Goal: Use online tool/utility: Utilize a website feature to perform a specific function

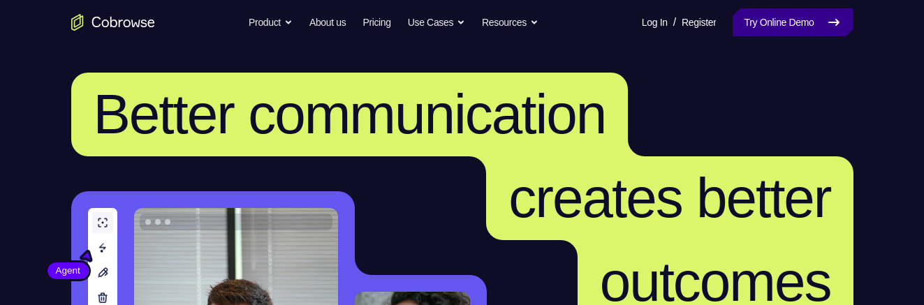
click at [785, 29] on link "Try Online Demo" at bounding box center [792, 22] width 120 height 28
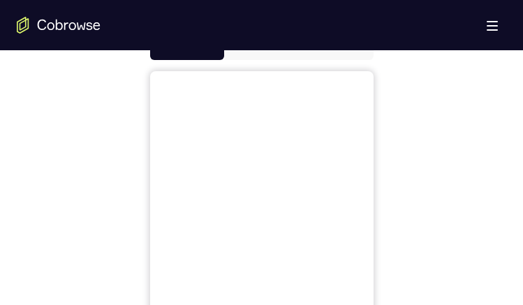
scroll to position [682, 0]
click at [498, 20] on button "Open main menu" at bounding box center [492, 25] width 28 height 28
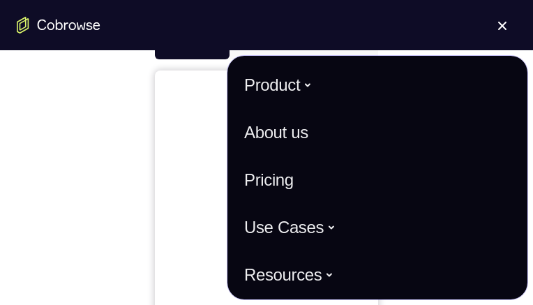
click at [498, 20] on button "Open main menu" at bounding box center [503, 25] width 28 height 28
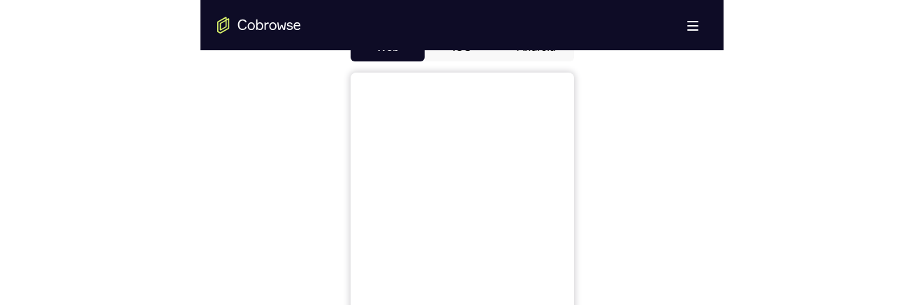
scroll to position [542, 0]
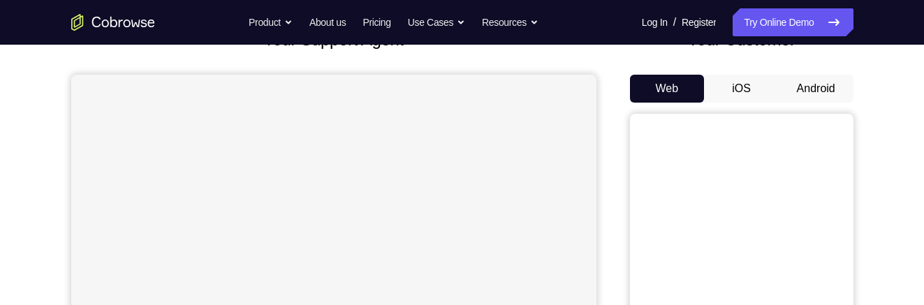
click at [522, 96] on button "Android" at bounding box center [815, 89] width 75 height 28
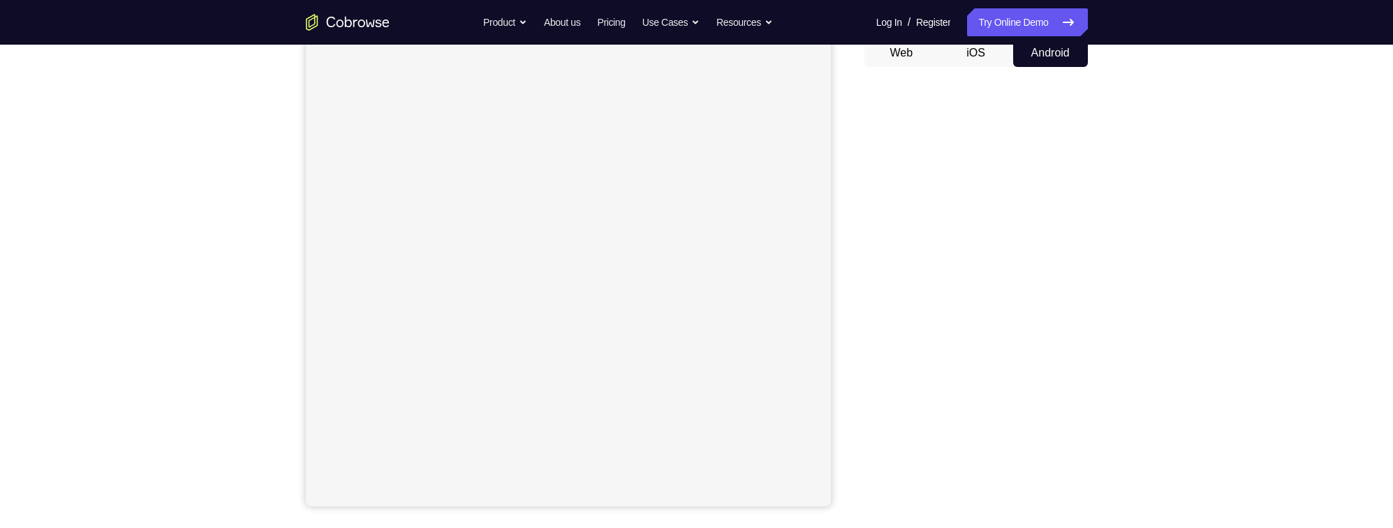
scroll to position [139, 0]
click at [522, 50] on button "iOS" at bounding box center [975, 57] width 75 height 28
click at [522, 56] on button "Android" at bounding box center [1050, 57] width 75 height 28
click at [522, 59] on button "iOS" at bounding box center [975, 57] width 75 height 28
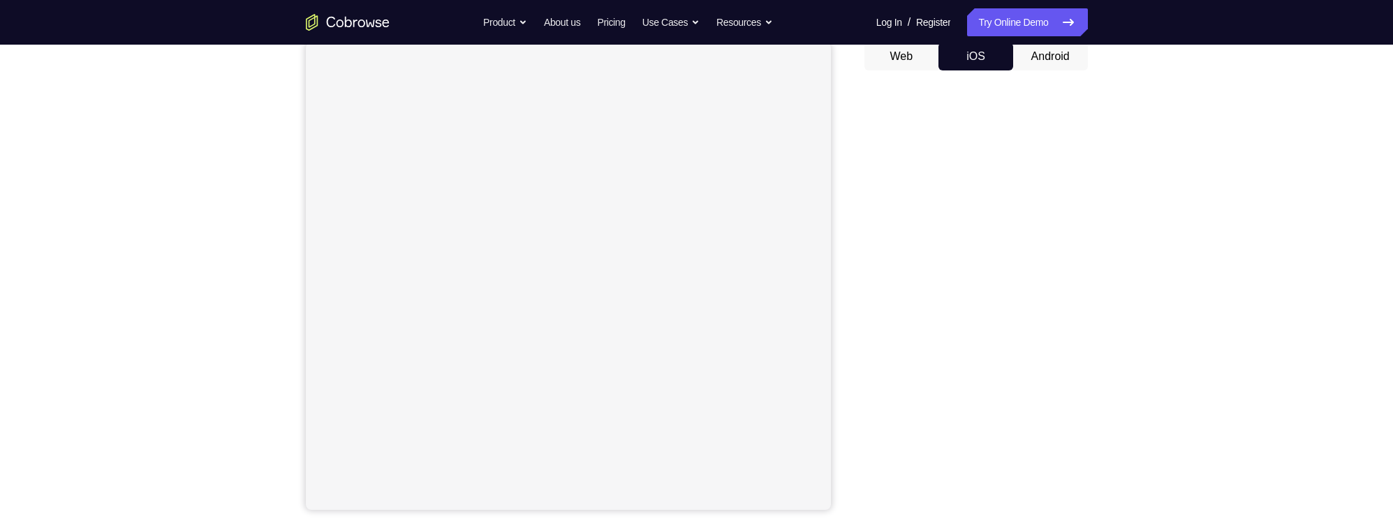
click at [522, 57] on button "Android" at bounding box center [1050, 57] width 75 height 28
click at [522, 66] on button "iOS" at bounding box center [975, 57] width 75 height 28
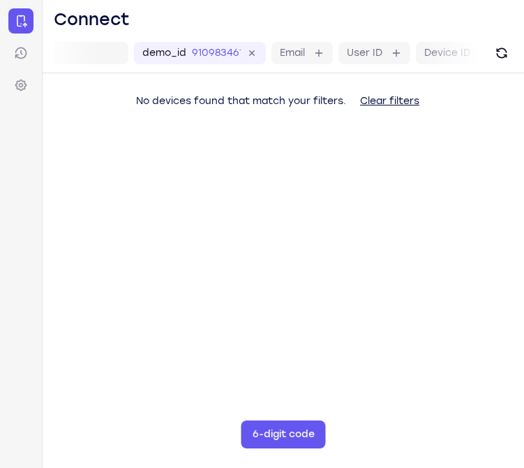
scroll to position [0, 136]
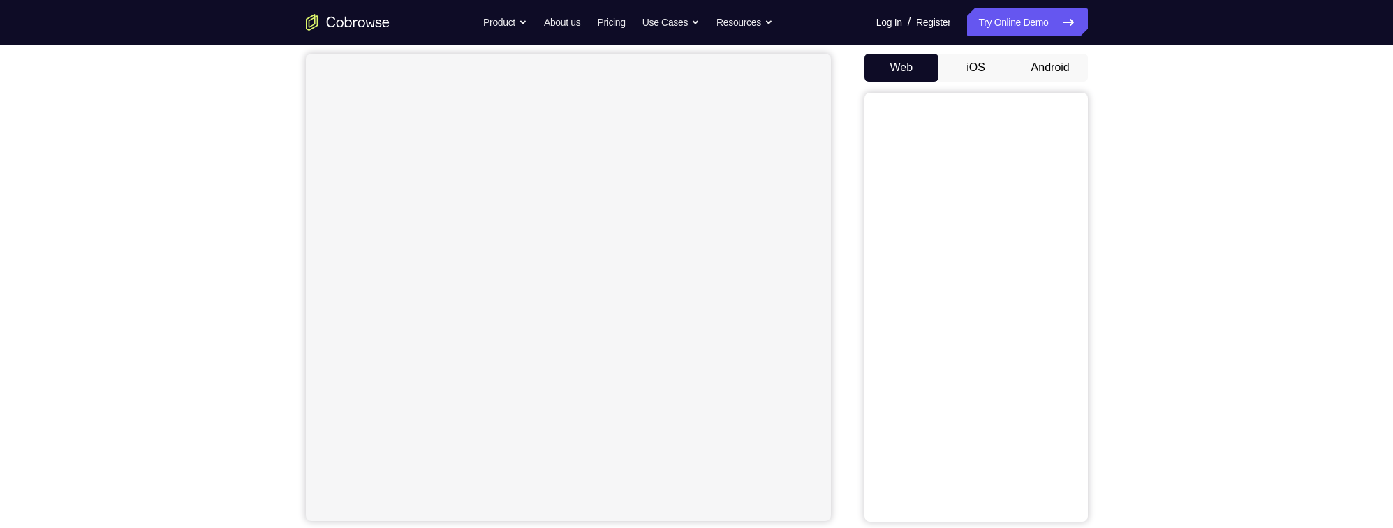
scroll to position [126, 0]
click at [1046, 80] on button "Android" at bounding box center [1050, 70] width 75 height 28
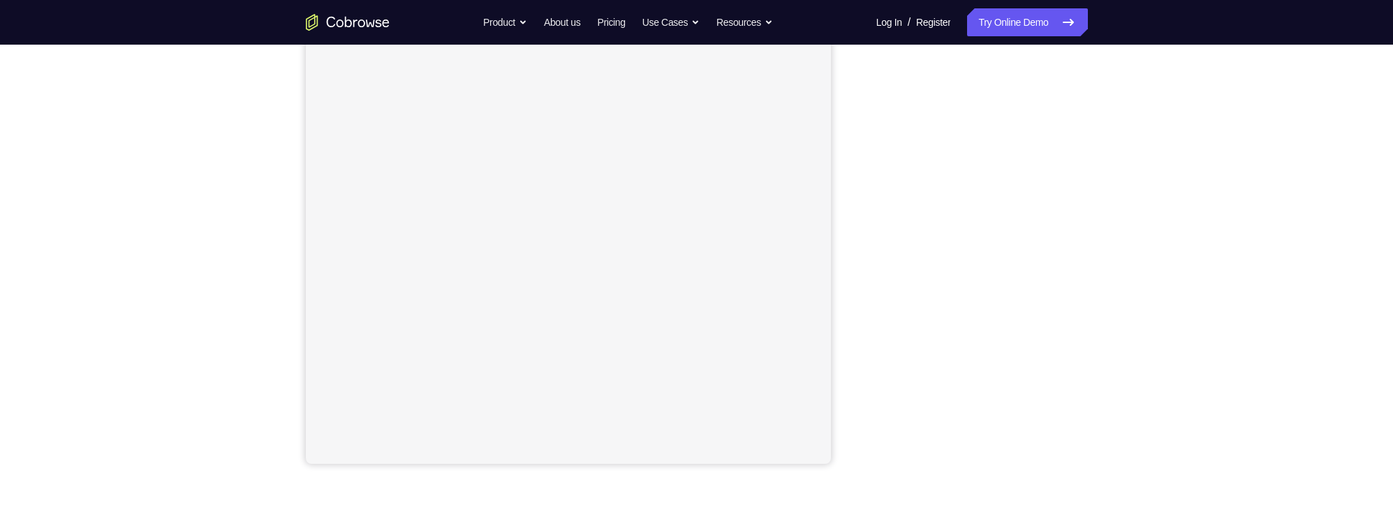
scroll to position [186, 0]
